Goal: Use online tool/utility: Utilize a website feature to perform a specific function

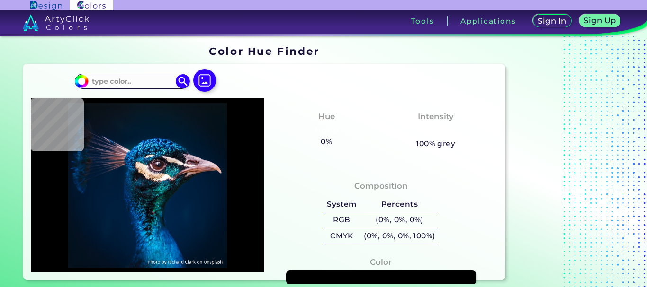
type input "#000000"
click at [234, 142] on img at bounding box center [148, 185] width 224 height 165
click at [182, 82] on img at bounding box center [183, 81] width 17 height 17
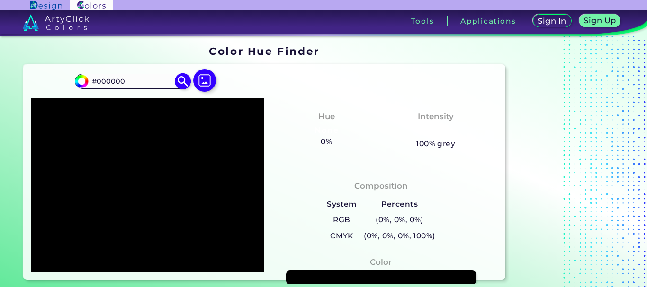
drag, startPoint x: 98, startPoint y: 81, endPoint x: 129, endPoint y: 82, distance: 31.7
click at [129, 82] on input "#000000" at bounding box center [133, 81] width 88 height 13
paste input "FFA1A1"
type input "#FFA1A1"
type input "#ffa1a1"
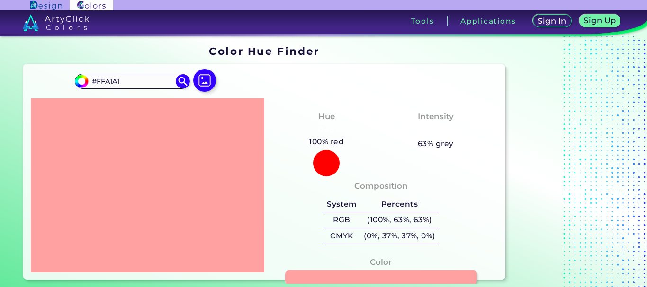
click at [322, 276] on link at bounding box center [381, 278] width 192 height 15
drag, startPoint x: 98, startPoint y: 82, endPoint x: 131, endPoint y: 82, distance: 32.7
click at [131, 82] on input "#FFA1A1" at bounding box center [133, 81] width 88 height 13
paste input "C0CB"
type input "#FFC0CB"
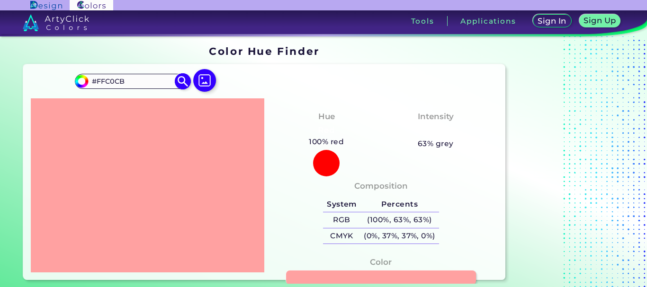
click at [185, 79] on img at bounding box center [183, 81] width 17 height 17
type input "#ffc0cb"
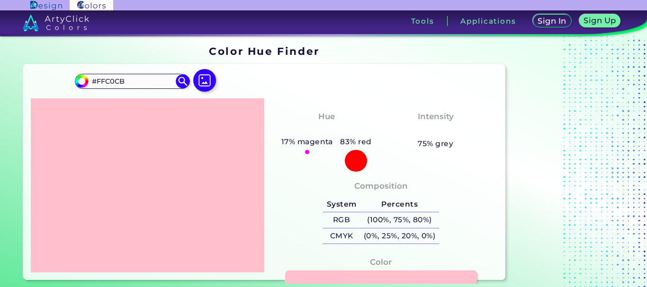
click at [333, 280] on link at bounding box center [381, 278] width 192 height 15
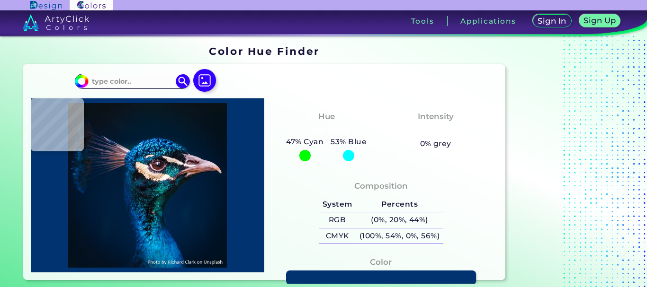
type input "#000000"
type input "#091315"
type input "#000000"
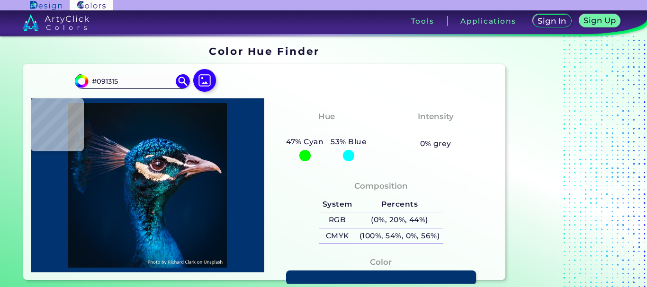
type input "#000000"
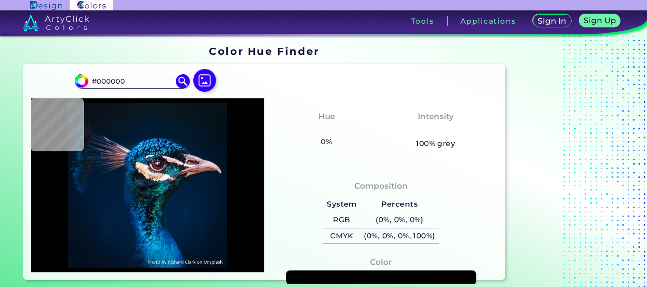
type input "#0a1117"
type input "#0A1117"
type input "#091217"
type input "#081319"
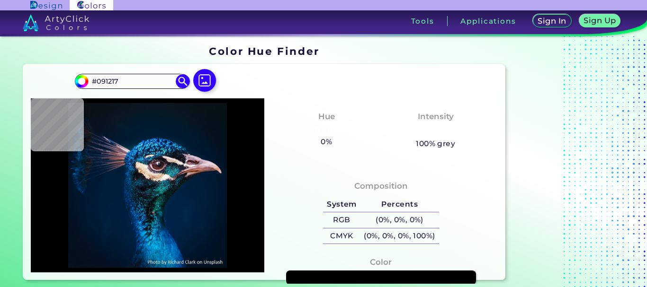
type input "#081319"
type input "#09141a"
type input "#09141A"
type input "#08121a"
type input "#08121A"
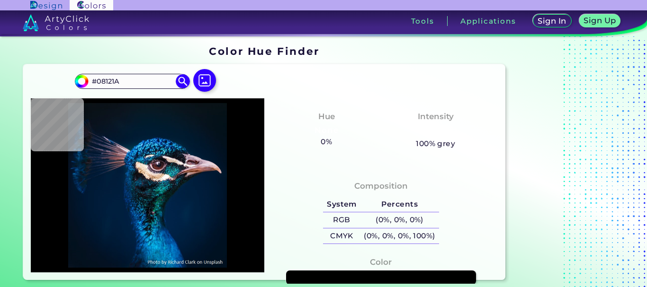
type input "#08121b"
type input "#08121B"
type input "#05121a"
type input "#05121A"
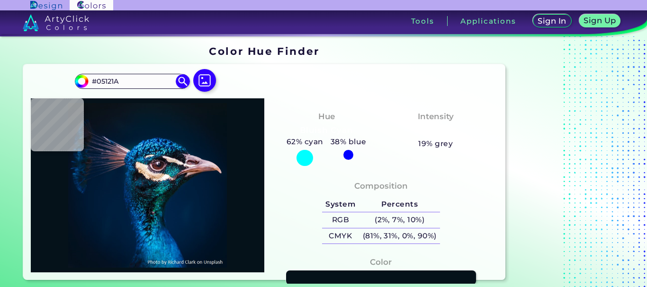
type input "#04111a"
type input "#04111A"
type input "#041119"
type input "#041117"
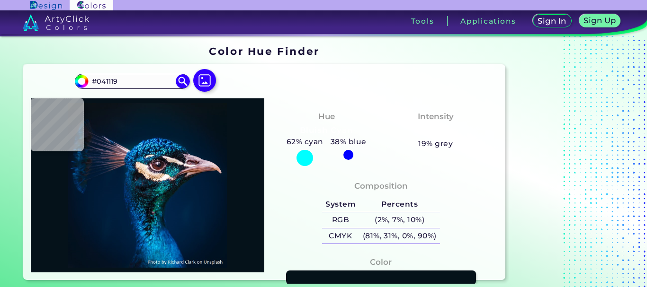
type input "#041117"
type input "#000000"
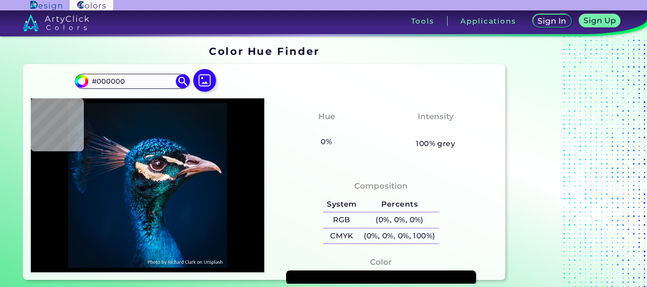
click at [239, 115] on img at bounding box center [148, 185] width 224 height 165
click at [179, 80] on img at bounding box center [183, 81] width 17 height 17
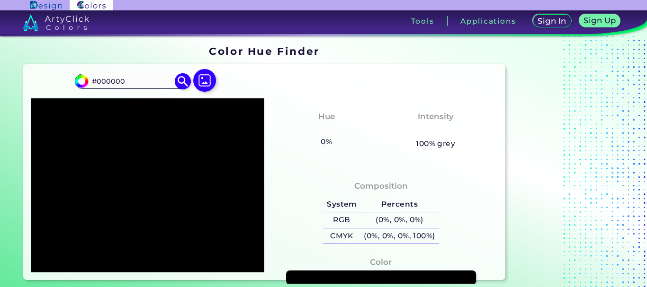
drag, startPoint x: 98, startPoint y: 84, endPoint x: 126, endPoint y: 80, distance: 27.7
click at [126, 80] on input "#000000" at bounding box center [133, 81] width 88 height 13
paste input "FF88BB"
type input "#FF88BB"
type input "#ff88bb"
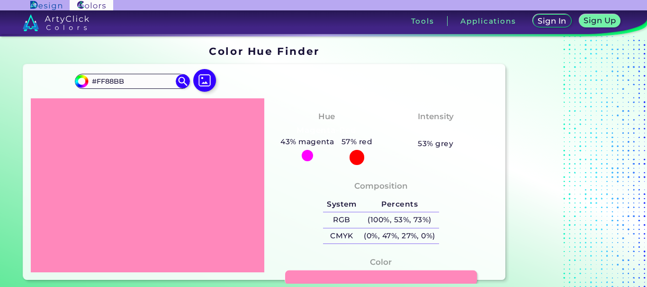
click at [301, 281] on link at bounding box center [381, 278] width 192 height 15
click at [139, 75] on div "#ff88bb #FF88BB Acadia ◉ Acid Green ◉ Aero Blue ◉ Alabaster ◉ Albescent White ◉…" at bounding box center [132, 81] width 115 height 15
click at [136, 78] on input "#FF88BB" at bounding box center [133, 81] width 88 height 13
paste input "C0C"
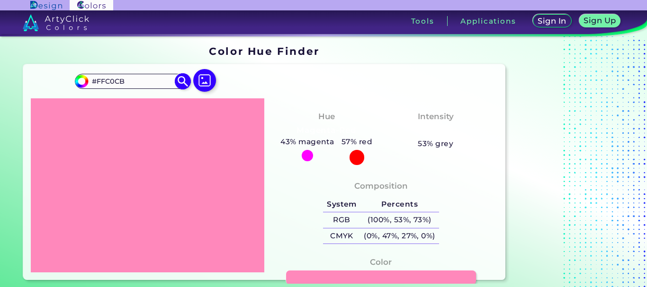
type input "#FFC0CB"
click at [179, 81] on img at bounding box center [183, 81] width 17 height 17
type input "#ffc0cb"
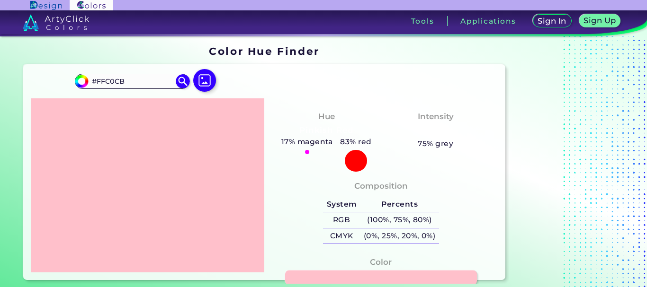
click at [301, 279] on link at bounding box center [381, 278] width 192 height 15
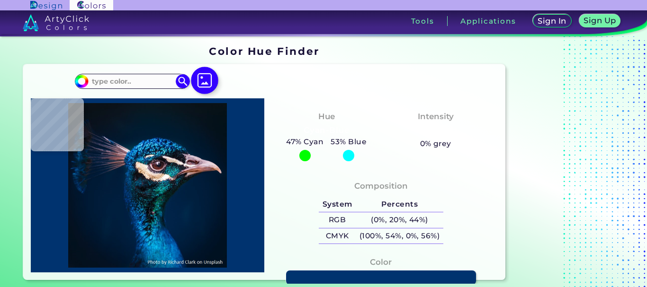
type input "#0a101c"
type input "#0A101C"
type input "#0a1620"
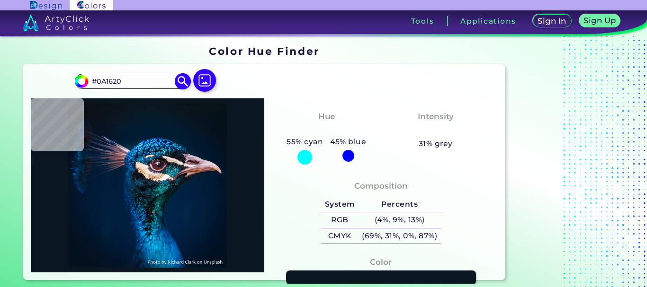
click at [184, 79] on img at bounding box center [183, 81] width 17 height 17
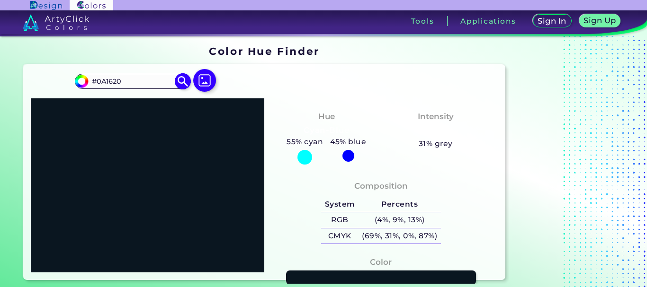
drag, startPoint x: 97, startPoint y: 80, endPoint x: 140, endPoint y: 80, distance: 43.1
click at [140, 80] on input "#0A1620" at bounding box center [133, 81] width 88 height 13
paste input "FFFFFA"
type input "#FFFFFA"
type input "#fffffa"
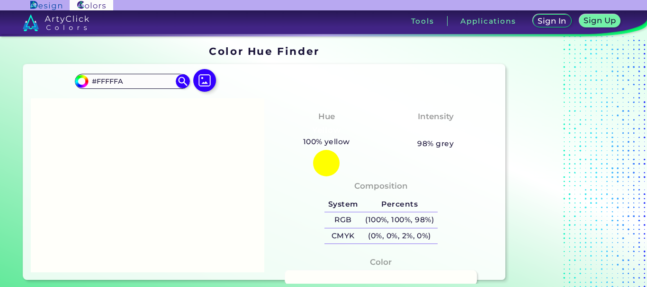
click at [293, 273] on link at bounding box center [381, 278] width 192 height 15
click at [130, 78] on input "#FFFFFA" at bounding box center [133, 81] width 88 height 13
paste input "7F7F7"
type input "#F7F7F7"
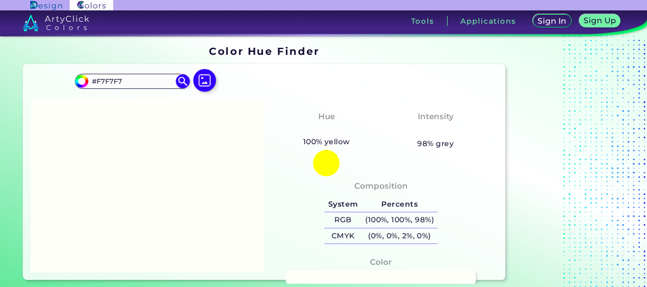
type input "#f7f7f7"
click at [310, 276] on link at bounding box center [381, 278] width 192 height 15
